Goal: Entertainment & Leisure: Browse casually

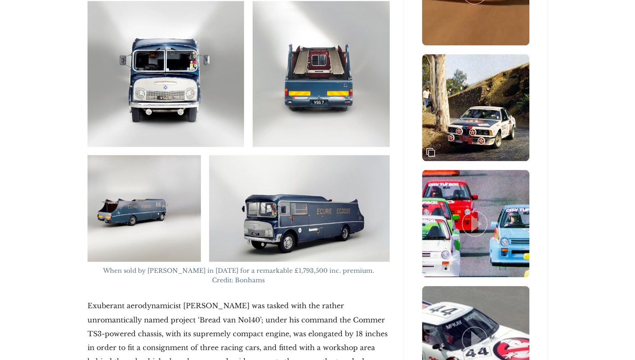
scroll to position [1237, 0]
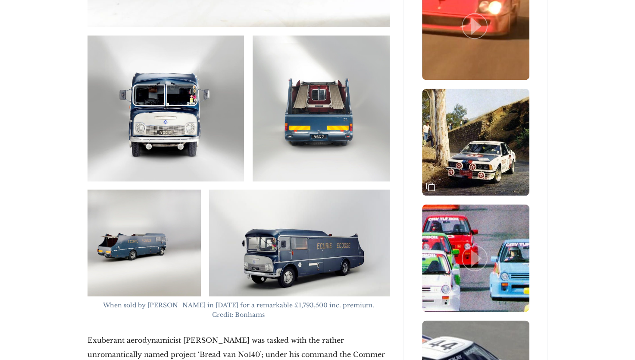
click at [331, 89] on img at bounding box center [321, 108] width 137 height 146
drag, startPoint x: 331, startPoint y: 89, endPoint x: 316, endPoint y: 138, distance: 51.6
click at [316, 138] on img at bounding box center [321, 108] width 137 height 146
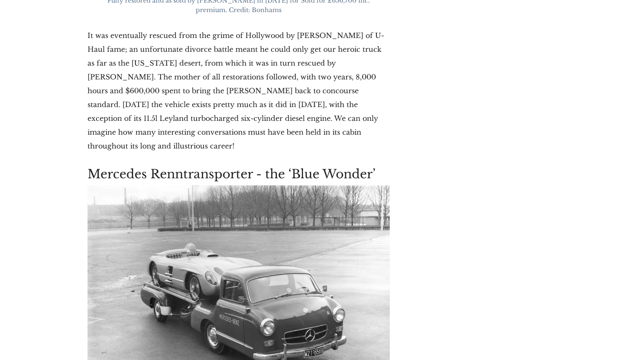
scroll to position [3665, 0]
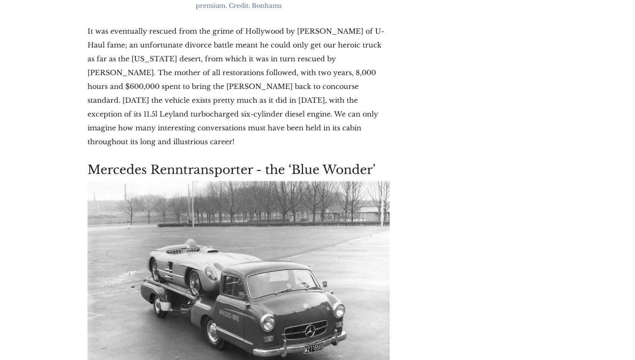
drag, startPoint x: 639, startPoint y: 356, endPoint x: 565, endPoint y: 67, distance: 298.8
click at [565, 67] on div "[DATE] Haulers of Fame: Legendary Race Transporters If you’re going to make an …" at bounding box center [317, 86] width 635 height 7193
click at [515, 8] on div "Recent Posts The Apex Team - 10 Cars That Caught Our Eye in the Upcoming Goodwo…" at bounding box center [476, 88] width 158 height 7168
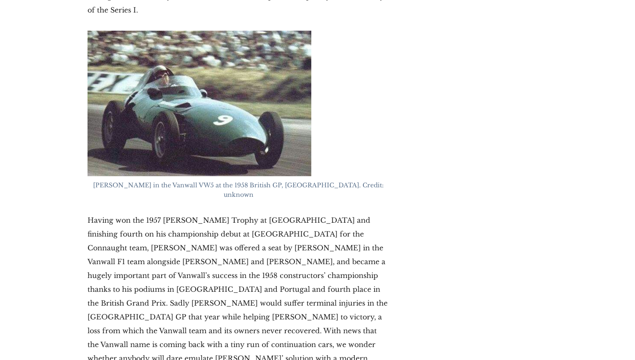
scroll to position [6782, 0]
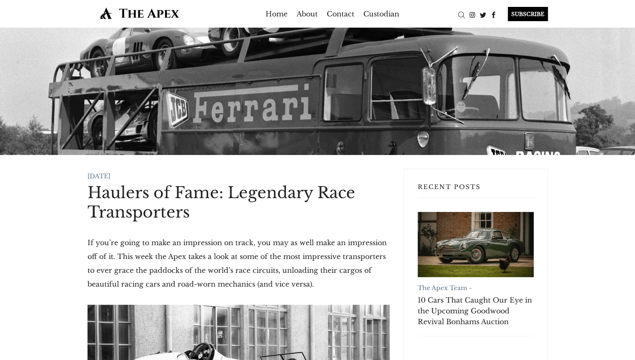
drag, startPoint x: 0, startPoint y: 0, endPoint x: 451, endPoint y: 151, distance: 475.4
click at [451, 151] on div at bounding box center [317, 91] width 635 height 127
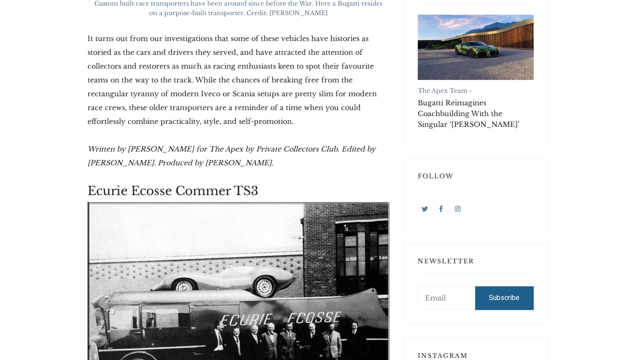
scroll to position [518, 0]
